Goal: Task Accomplishment & Management: Manage account settings

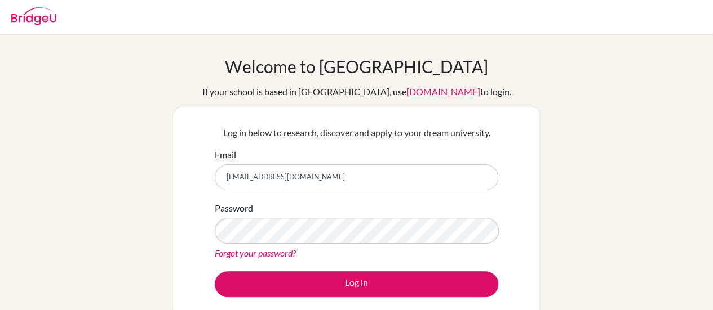
type input "[EMAIL_ADDRESS][DOMAIN_NAME]"
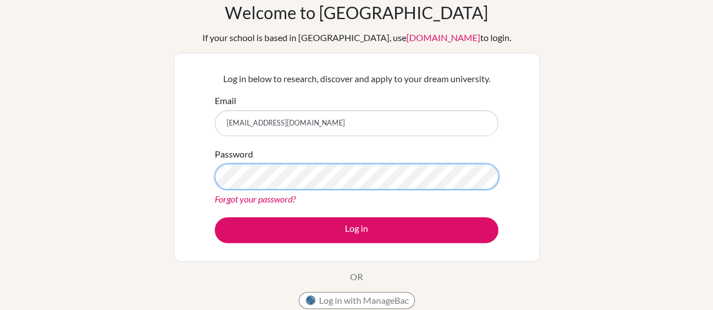
scroll to position [58, 0]
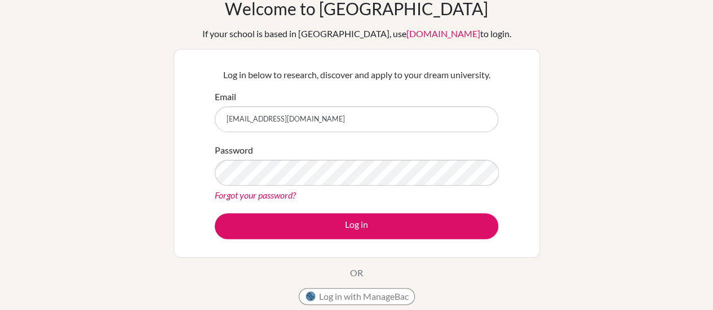
click at [251, 194] on link "Forgot your password?" at bounding box center [255, 195] width 81 height 11
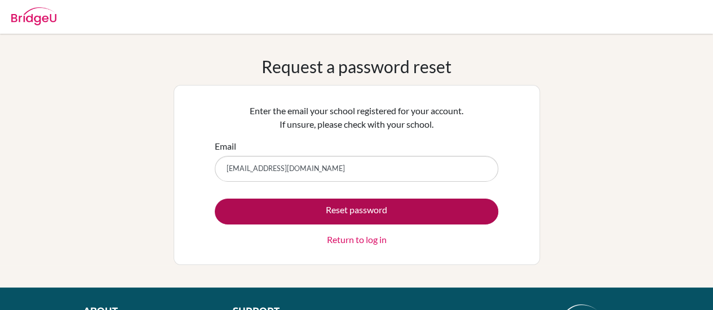
type input "[EMAIL_ADDRESS][DOMAIN_NAME]"
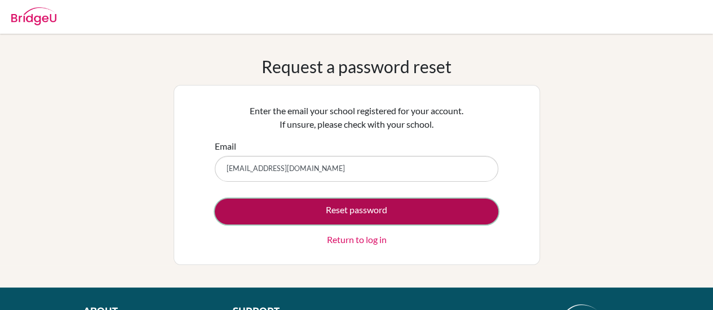
click at [323, 212] on button "Reset password" at bounding box center [356, 212] width 283 height 26
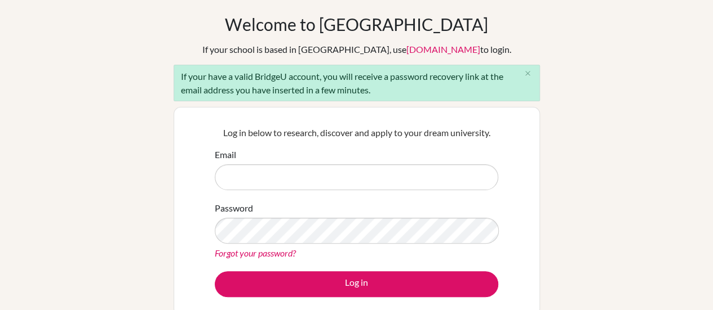
scroll to position [52, 0]
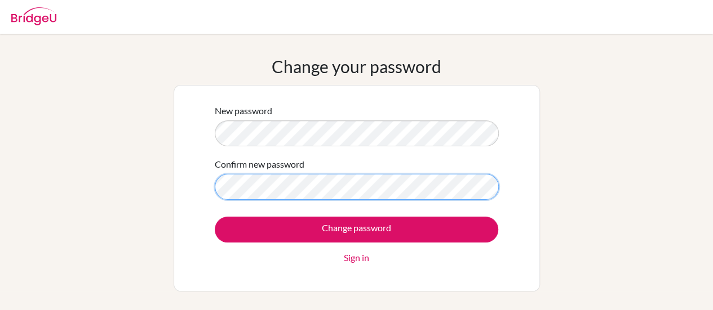
click at [215, 217] on input "Change password" at bounding box center [356, 230] width 283 height 26
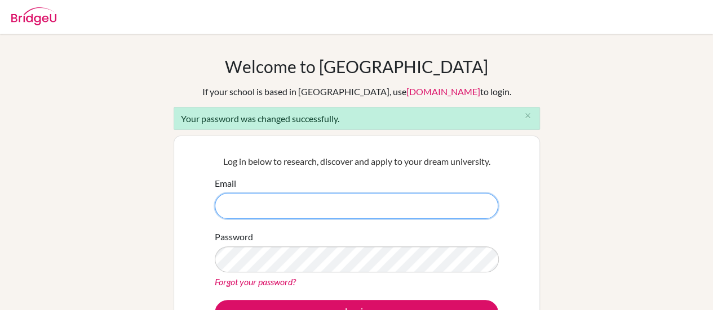
type input "[EMAIL_ADDRESS][DOMAIN_NAME]"
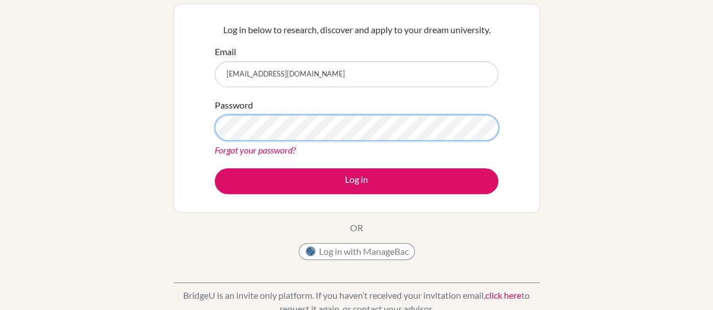
scroll to position [132, 0]
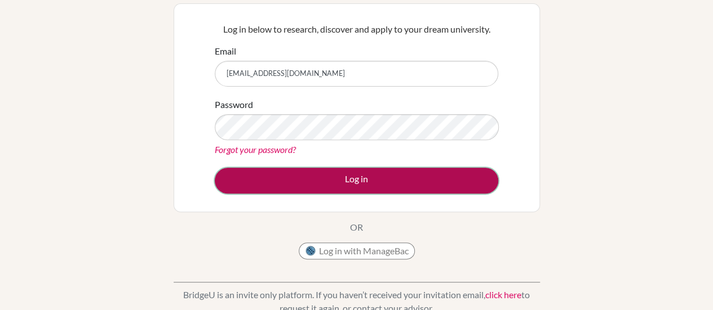
click at [407, 185] on button "Log in" at bounding box center [356, 181] width 283 height 26
